Goal: Navigation & Orientation: Find specific page/section

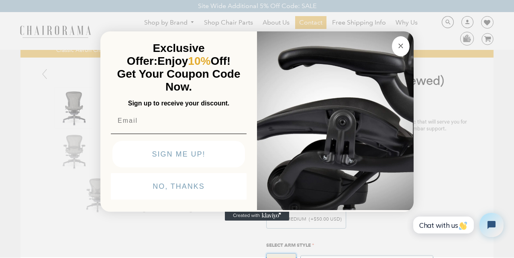
click at [30, 26] on div "Close dialog Exclusive Offer: Enjoy 10% Off! Get Your Coupon Code Now. Sign up …" at bounding box center [257, 128] width 514 height 258
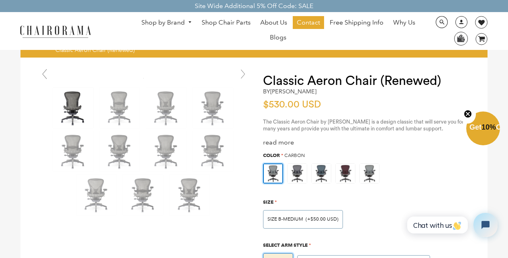
click at [206, 18] on link "Shop Chair Parts" at bounding box center [226, 22] width 57 height 13
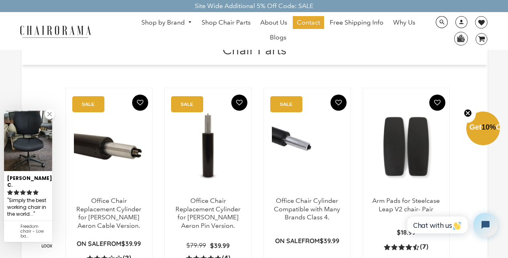
click at [187, 43] on ul "Shop by Brand Haworth Herman Miller Steelcase Knoll Human Scale" at bounding box center [278, 31] width 297 height 30
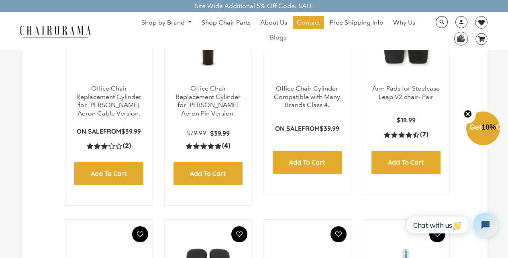
scroll to position [113, 0]
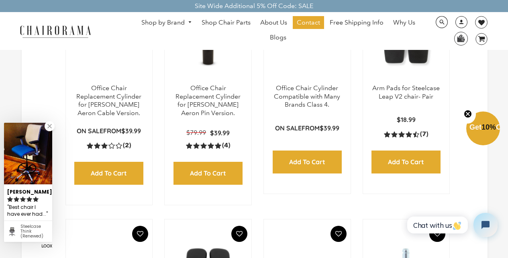
click at [303, 43] on ul "Shop by Brand Haworth Herman Miller Steelcase Knoll Human Scale" at bounding box center [278, 31] width 297 height 30
